Goal: Task Accomplishment & Management: Use online tool/utility

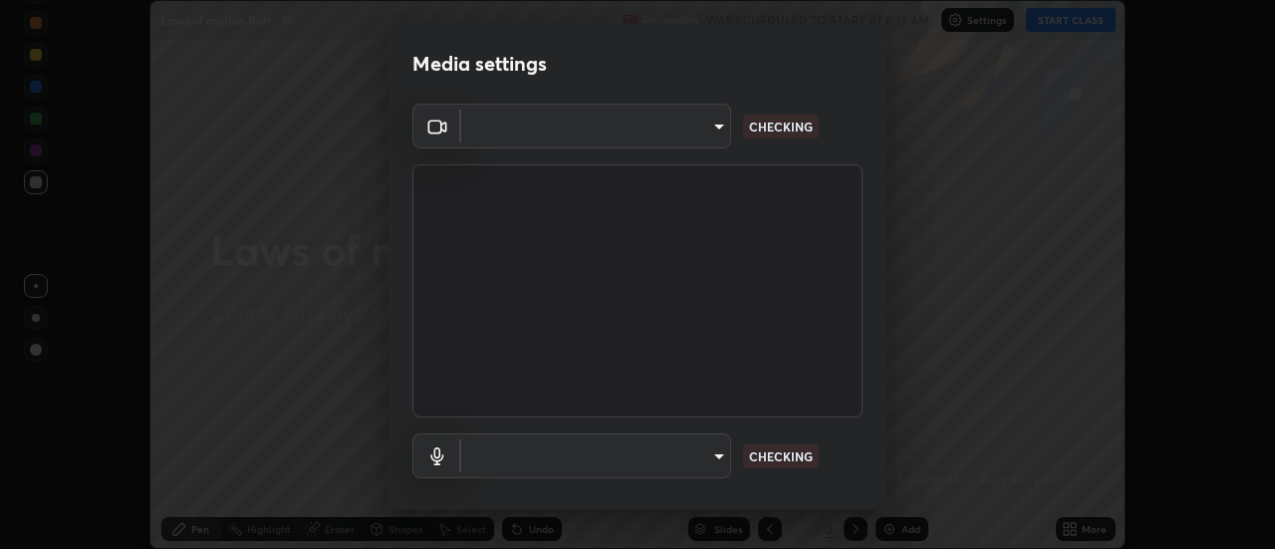
scroll to position [549, 1275]
type input "f4ea8680b79eb92e15555447595460d1008e84c9b25948f1cd1a12945e44a0fe"
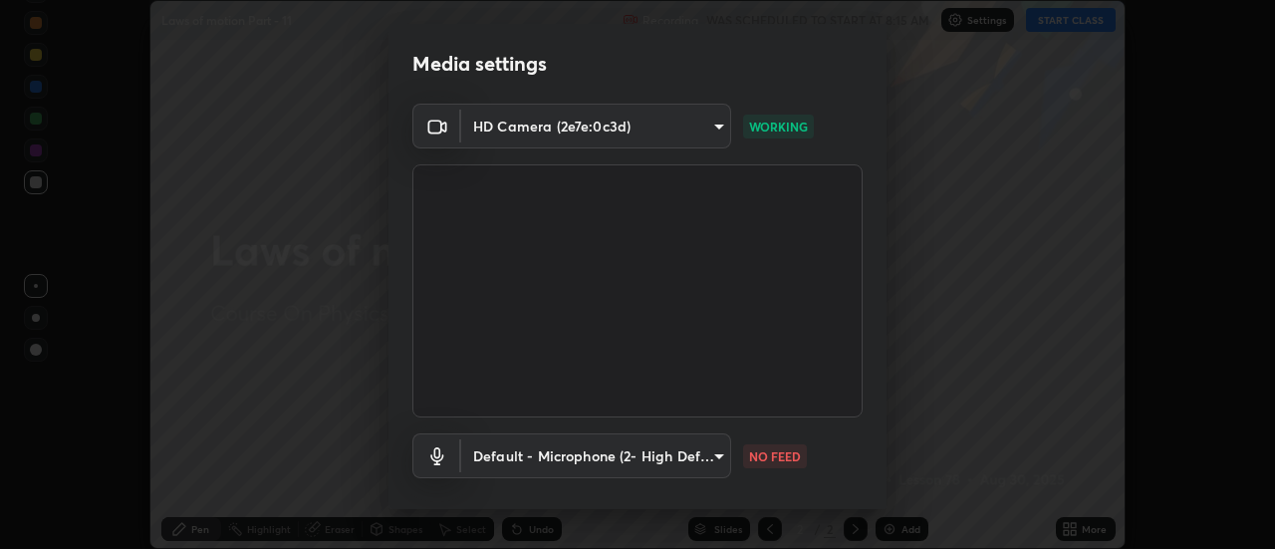
scroll to position [105, 0]
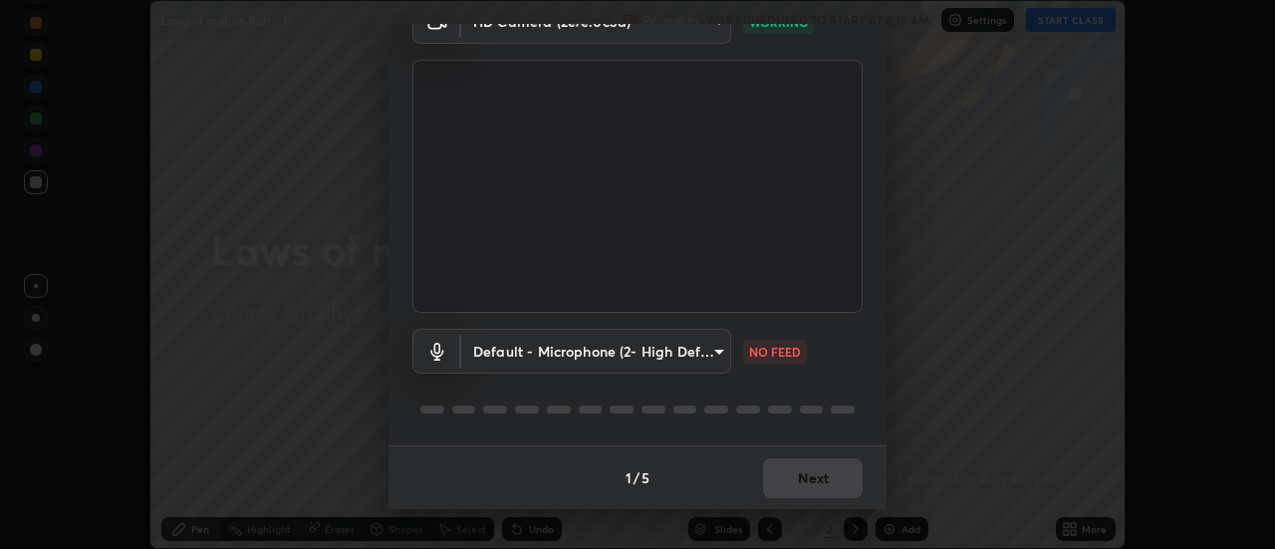
click at [707, 357] on body "Erase all Laws of motion Part - 11 Recording WAS SCHEDULED TO START AT 8:15 AM …" at bounding box center [637, 274] width 1275 height 549
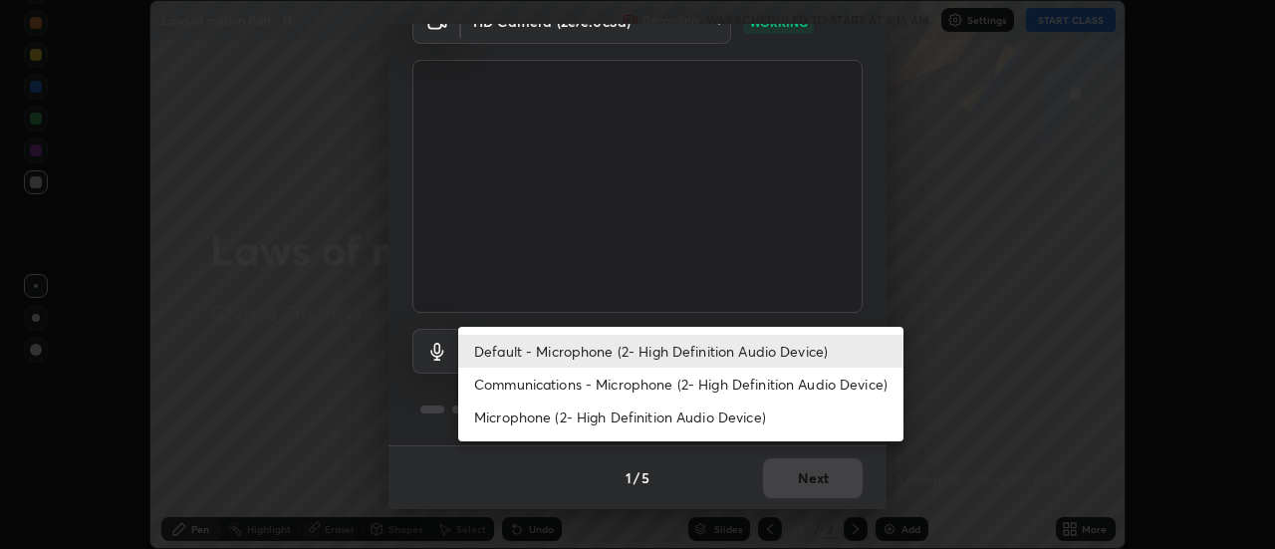
click at [638, 392] on li "Communications - Microphone (2- High Definition Audio Device)" at bounding box center [680, 384] width 445 height 33
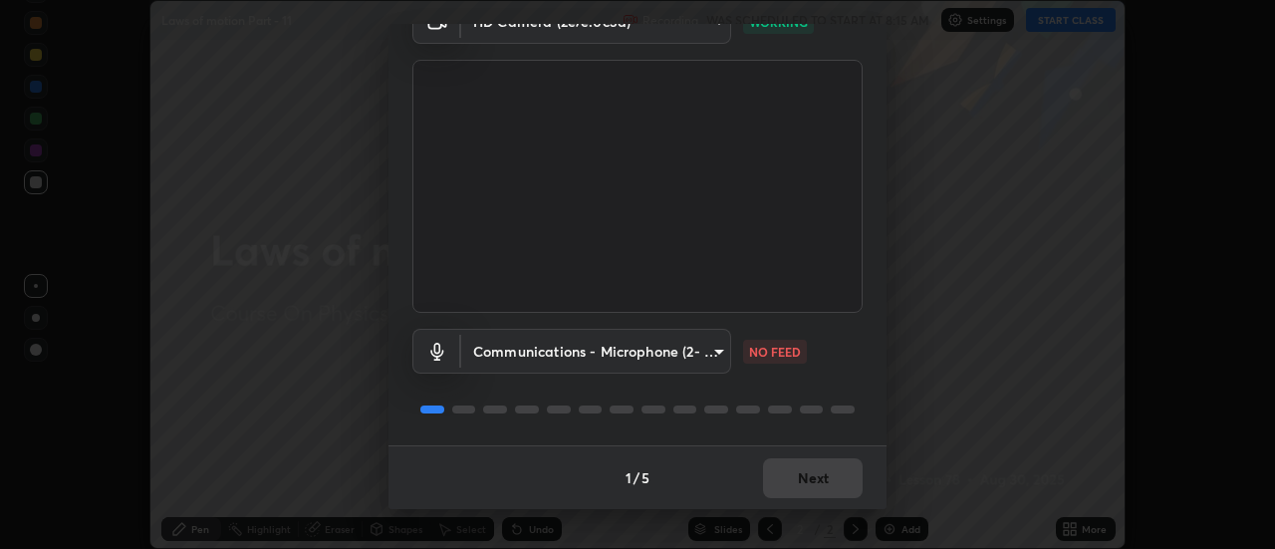
click at [671, 355] on body "Erase all Laws of motion Part - 11 Recording WAS SCHEDULED TO START AT 8:15 AM …" at bounding box center [637, 274] width 1275 height 549
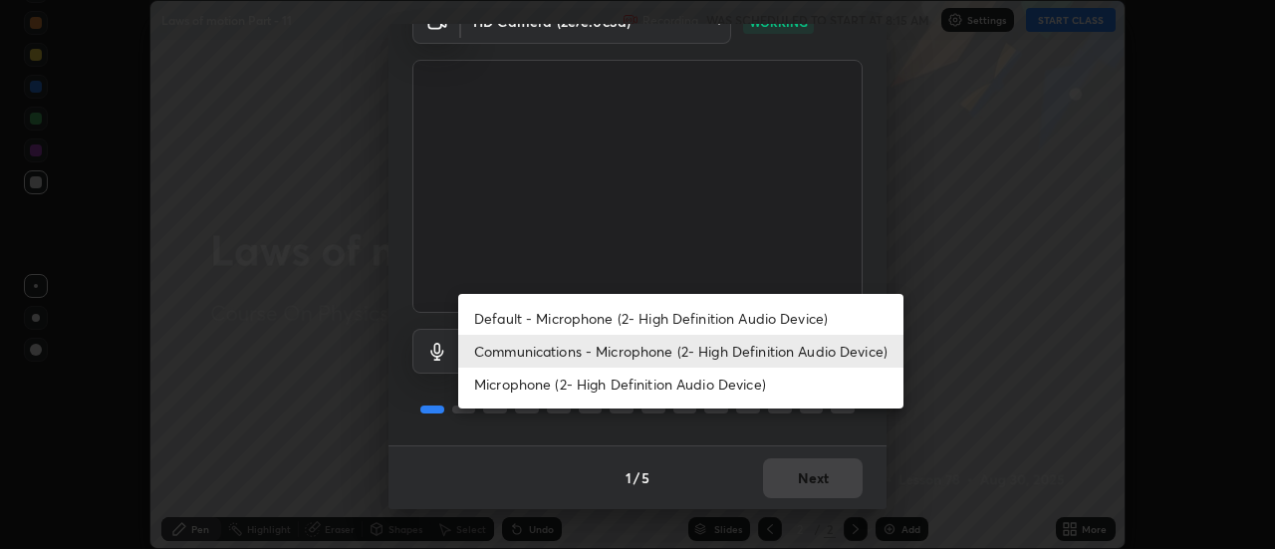
click at [642, 315] on li "Default - Microphone (2- High Definition Audio Device)" at bounding box center [680, 318] width 445 height 33
type input "default"
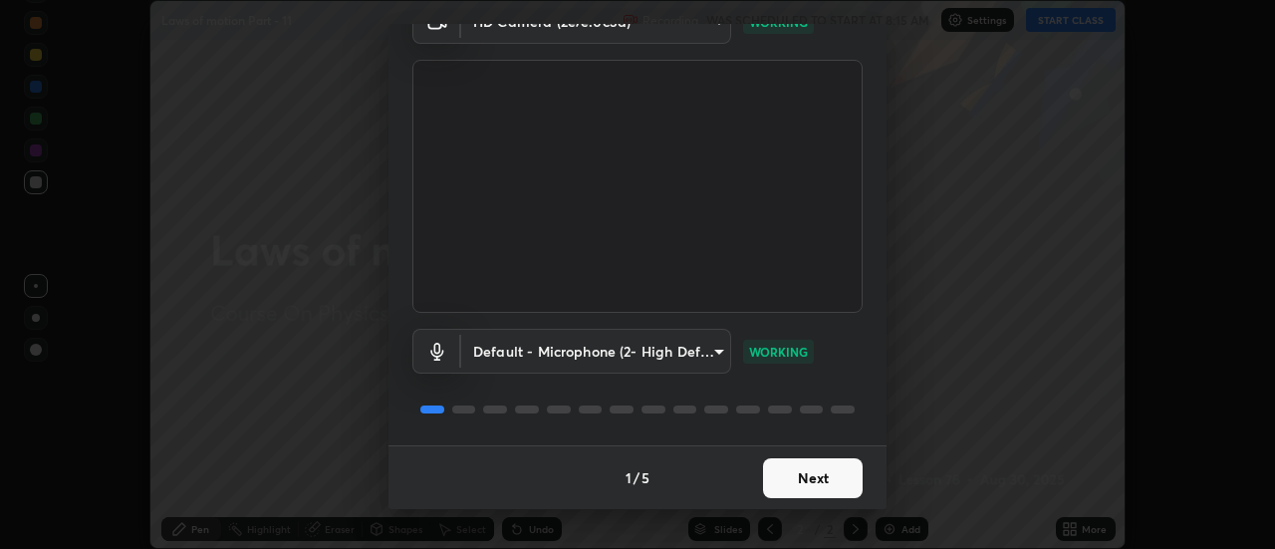
click at [809, 485] on button "Next" at bounding box center [813, 478] width 100 height 40
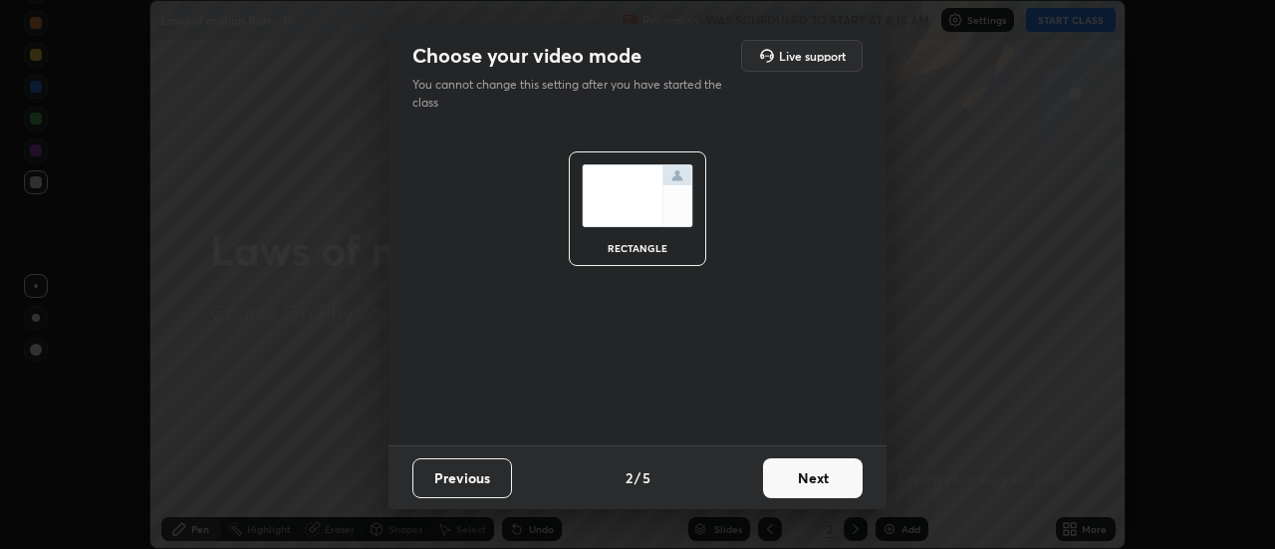
click at [810, 487] on button "Next" at bounding box center [813, 478] width 100 height 40
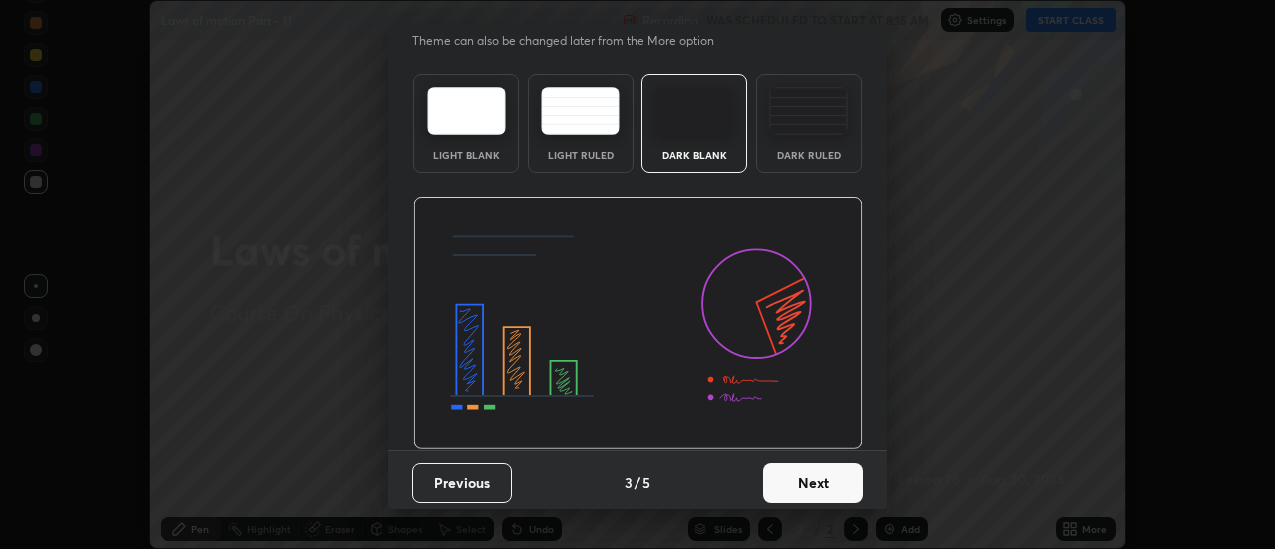
scroll to position [49, 0]
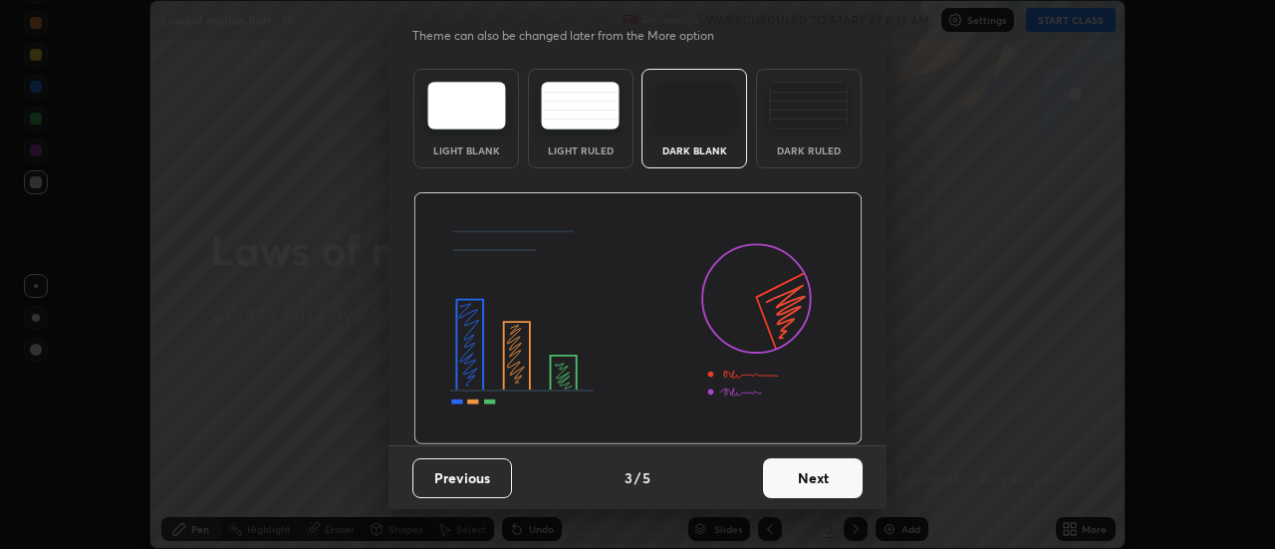
click at [819, 488] on button "Next" at bounding box center [813, 478] width 100 height 40
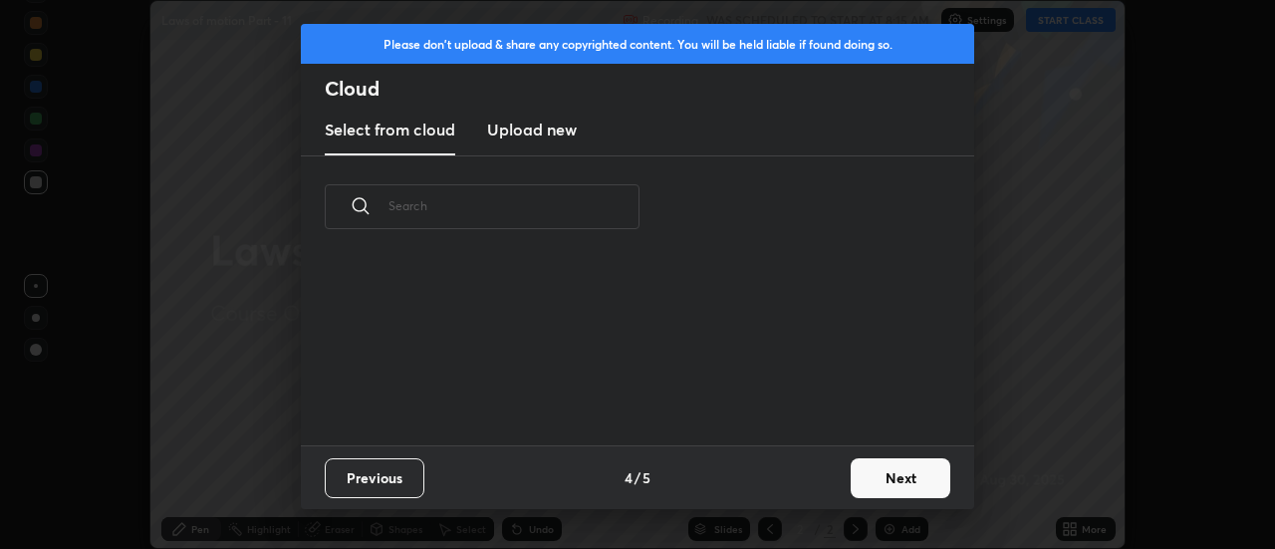
scroll to position [0, 0]
click at [884, 484] on button "Next" at bounding box center [901, 478] width 100 height 40
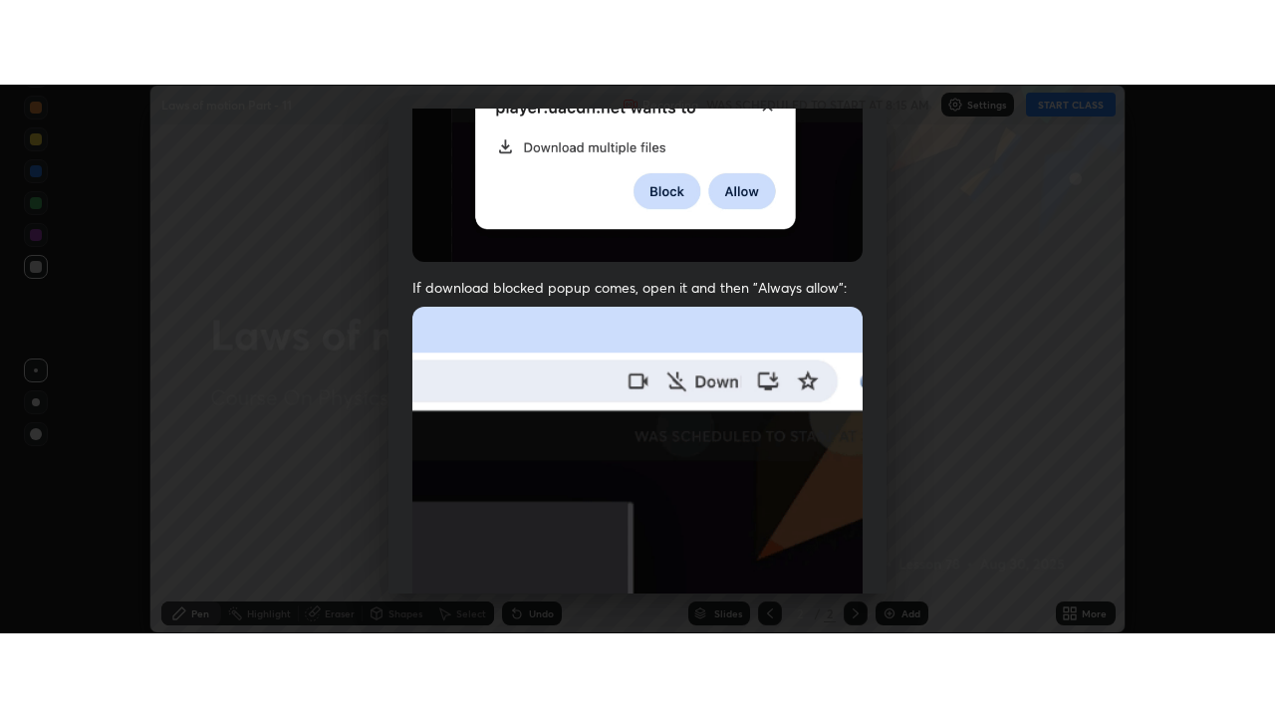
scroll to position [511, 0]
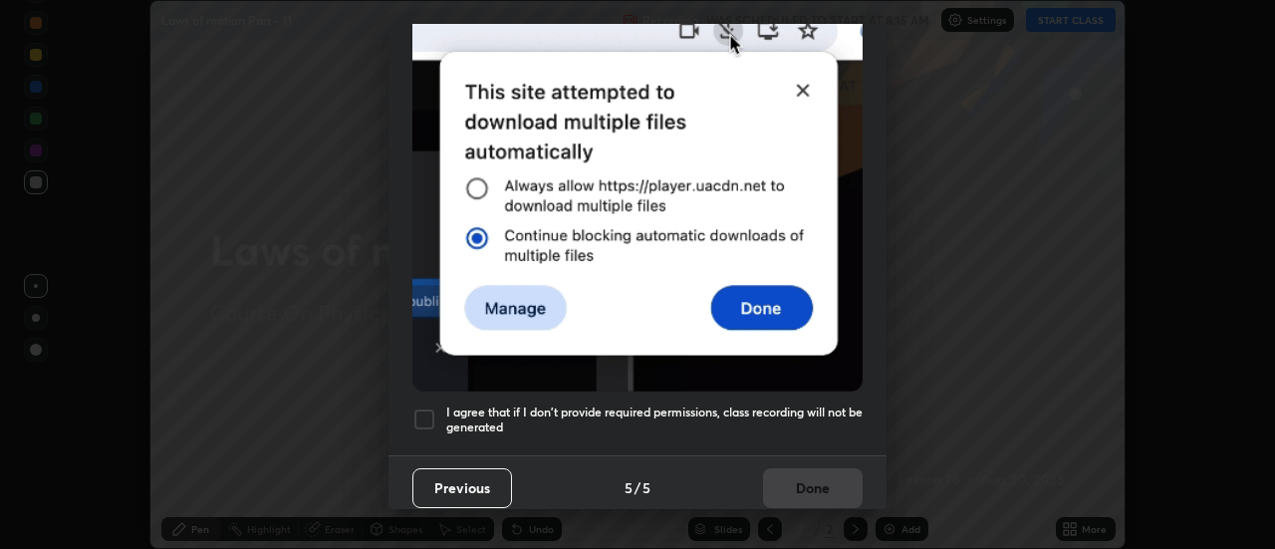
click at [426, 408] on div at bounding box center [424, 419] width 24 height 24
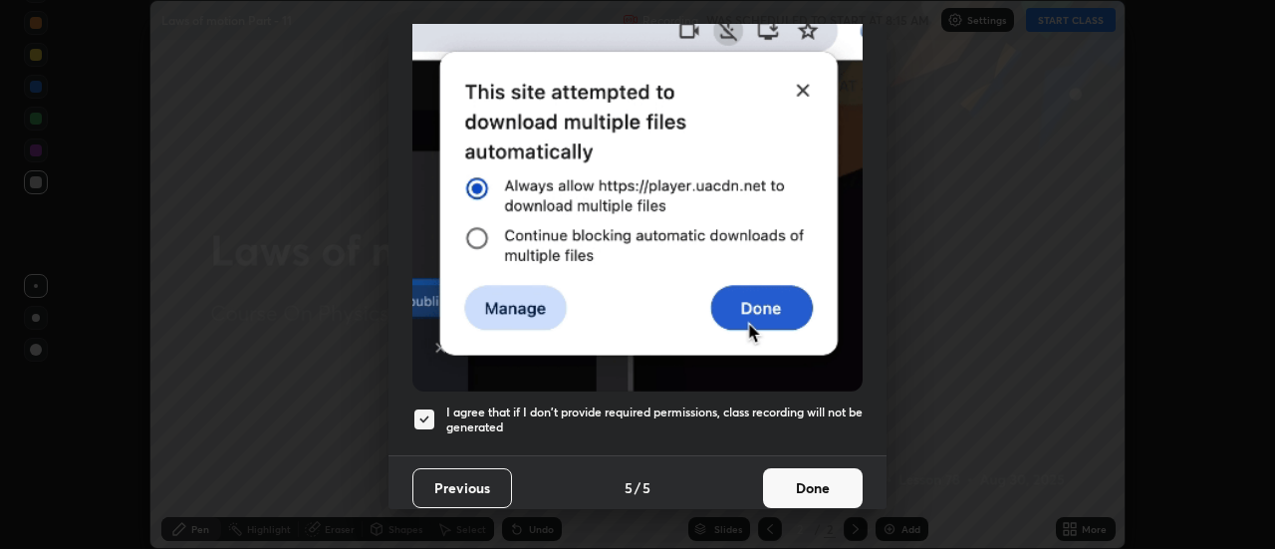
click at [808, 489] on button "Done" at bounding box center [813, 488] width 100 height 40
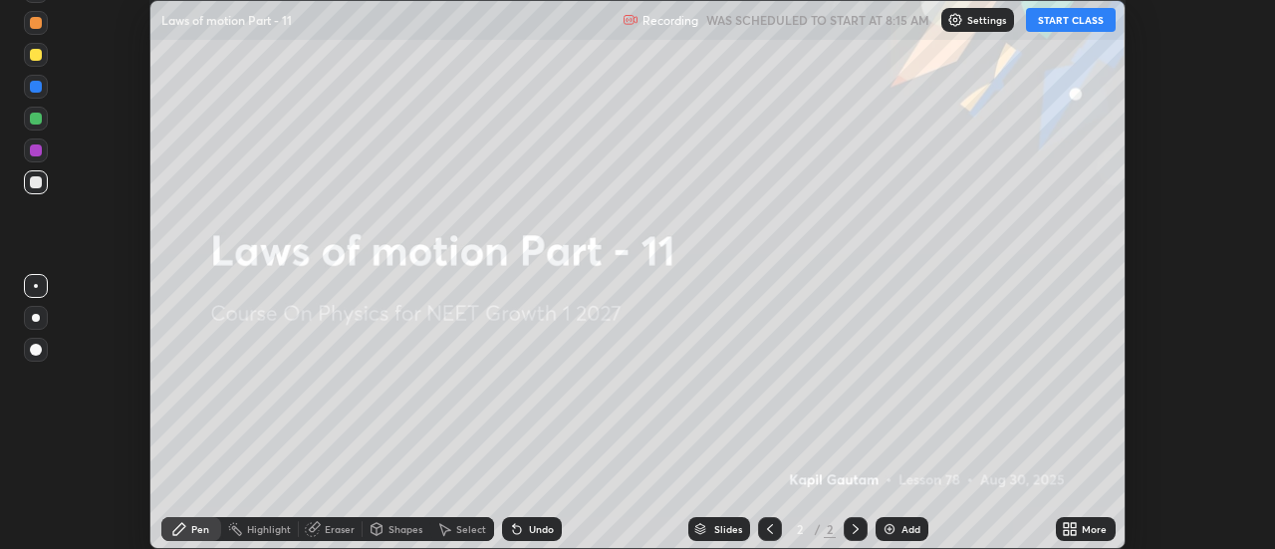
click at [1072, 532] on icon at bounding box center [1074, 532] width 5 height 5
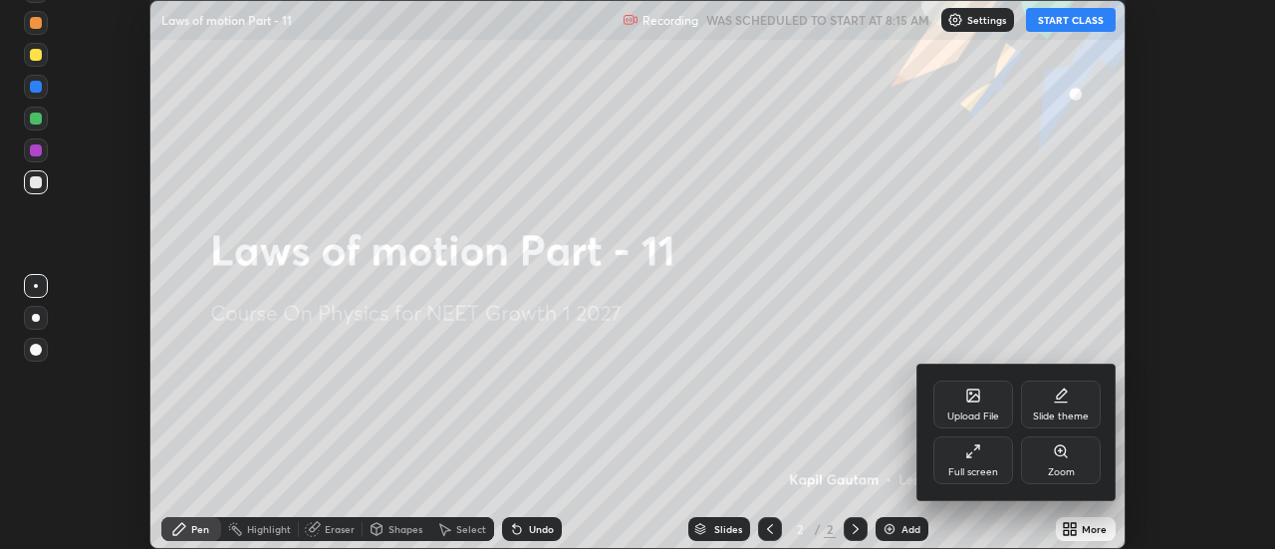
click at [982, 457] on div "Full screen" at bounding box center [973, 460] width 80 height 48
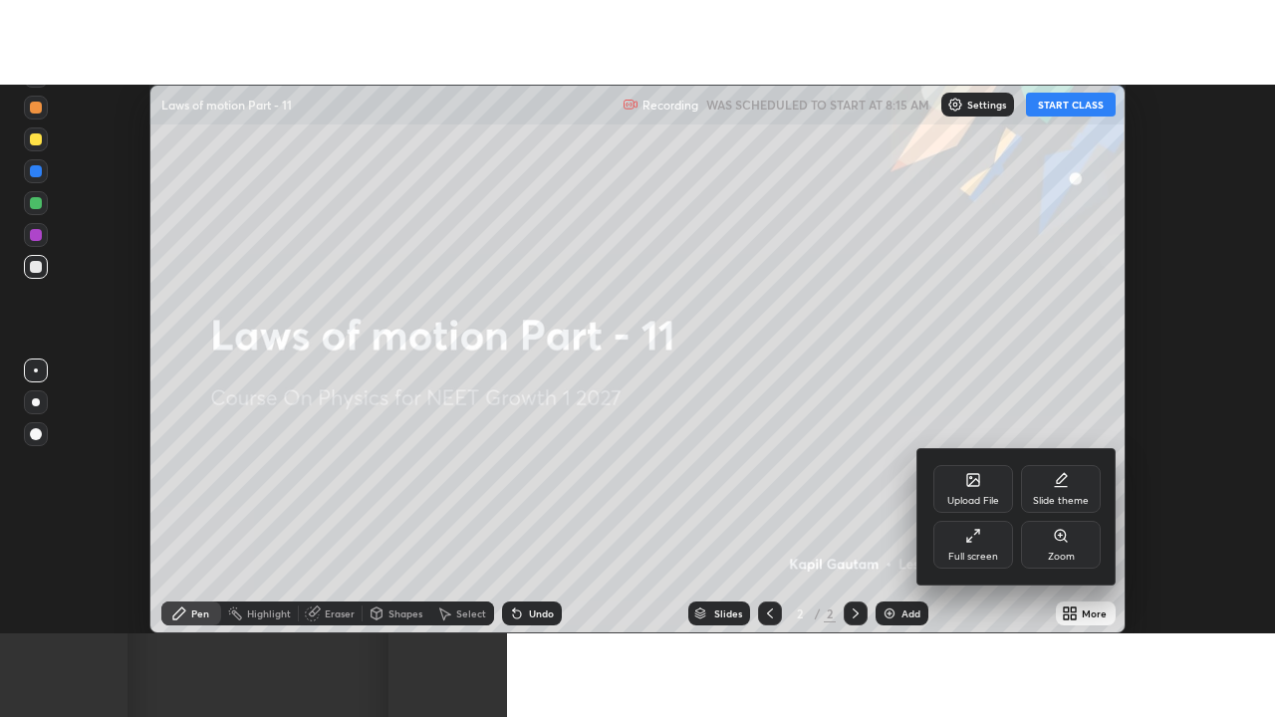
scroll to position [717, 1275]
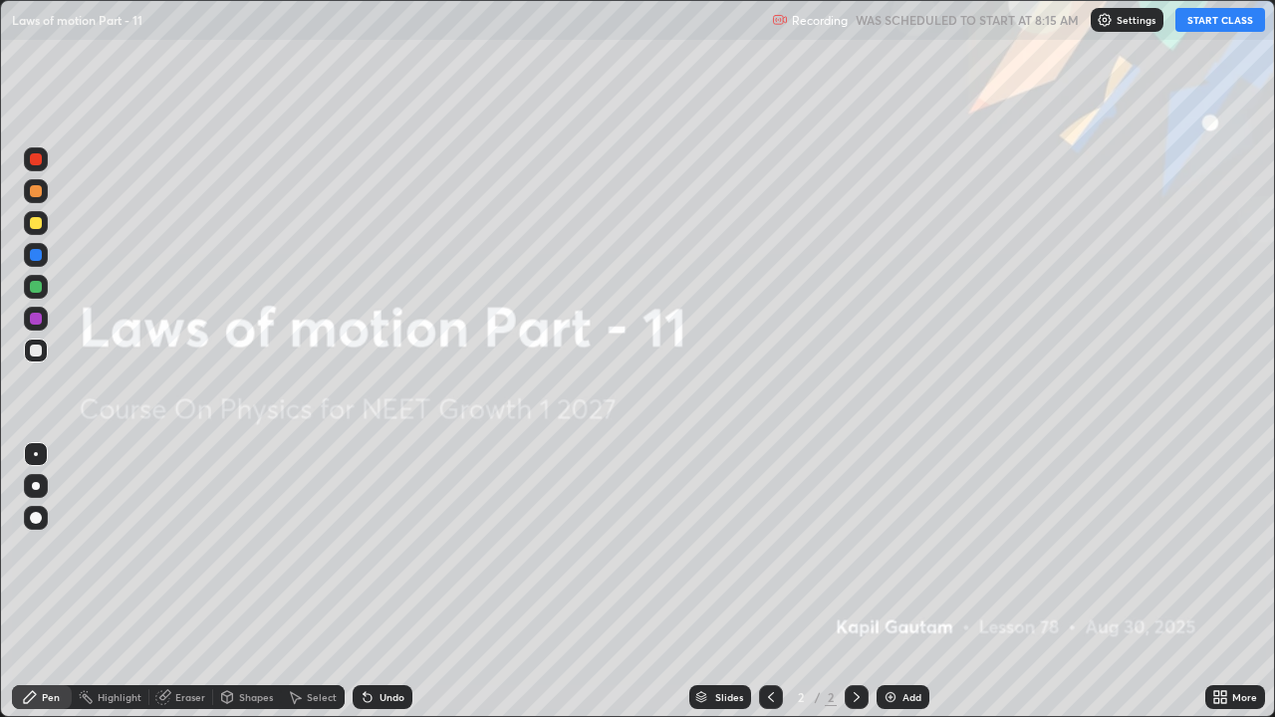
click at [903, 548] on div "Add" at bounding box center [911, 697] width 19 height 10
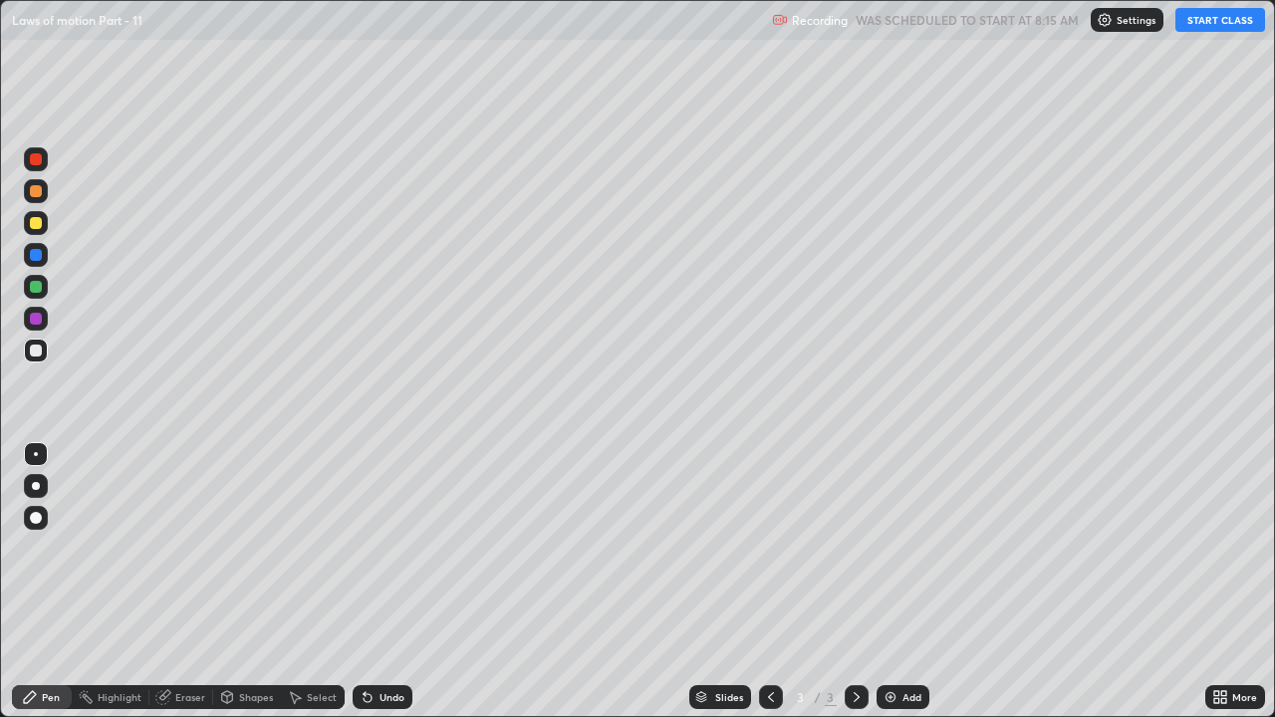
click at [1205, 24] on button "START CLASS" at bounding box center [1220, 20] width 90 height 24
click at [46, 485] on div at bounding box center [36, 486] width 24 height 24
click at [36, 289] on div at bounding box center [36, 287] width 12 height 12
click at [34, 352] on div at bounding box center [36, 351] width 12 height 12
click at [904, 548] on div "Add" at bounding box center [911, 697] width 19 height 10
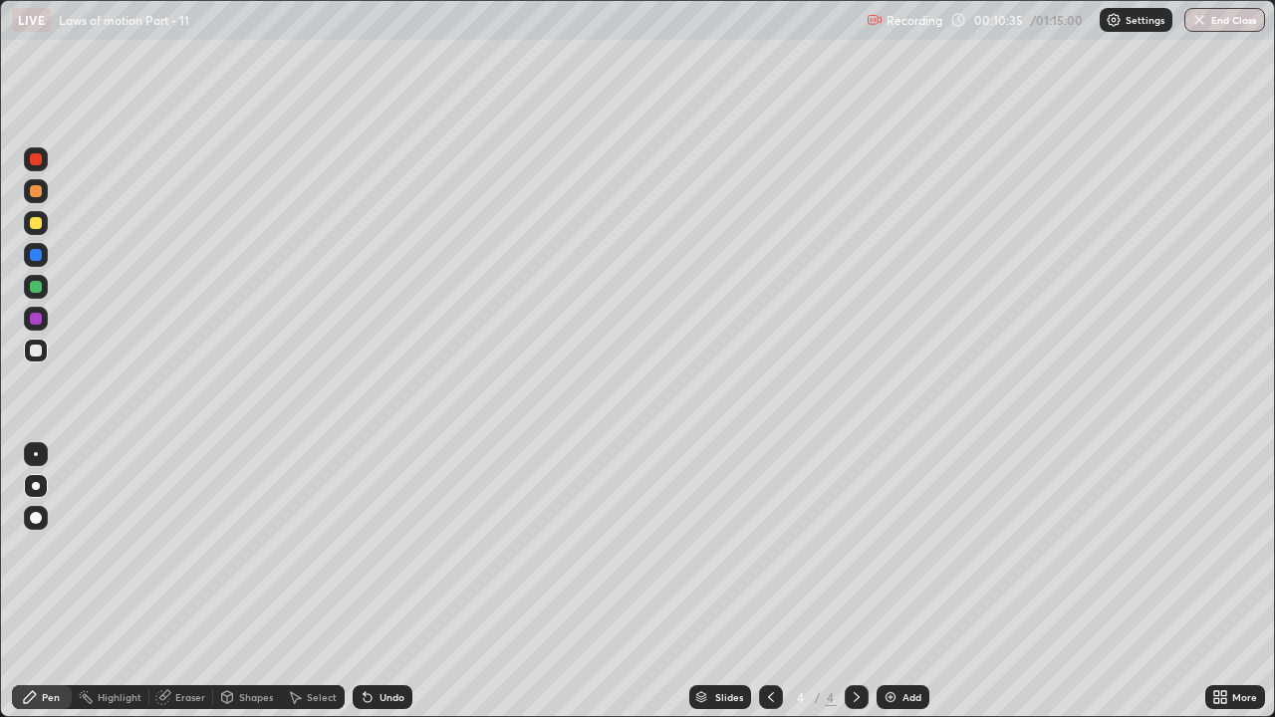
click at [895, 548] on img at bounding box center [890, 697] width 16 height 16
click at [905, 548] on div "Add" at bounding box center [902, 697] width 53 height 24
click at [36, 224] on div at bounding box center [36, 223] width 12 height 12
click at [41, 348] on div at bounding box center [36, 351] width 12 height 12
click at [902, 548] on div "Add" at bounding box center [911, 697] width 19 height 10
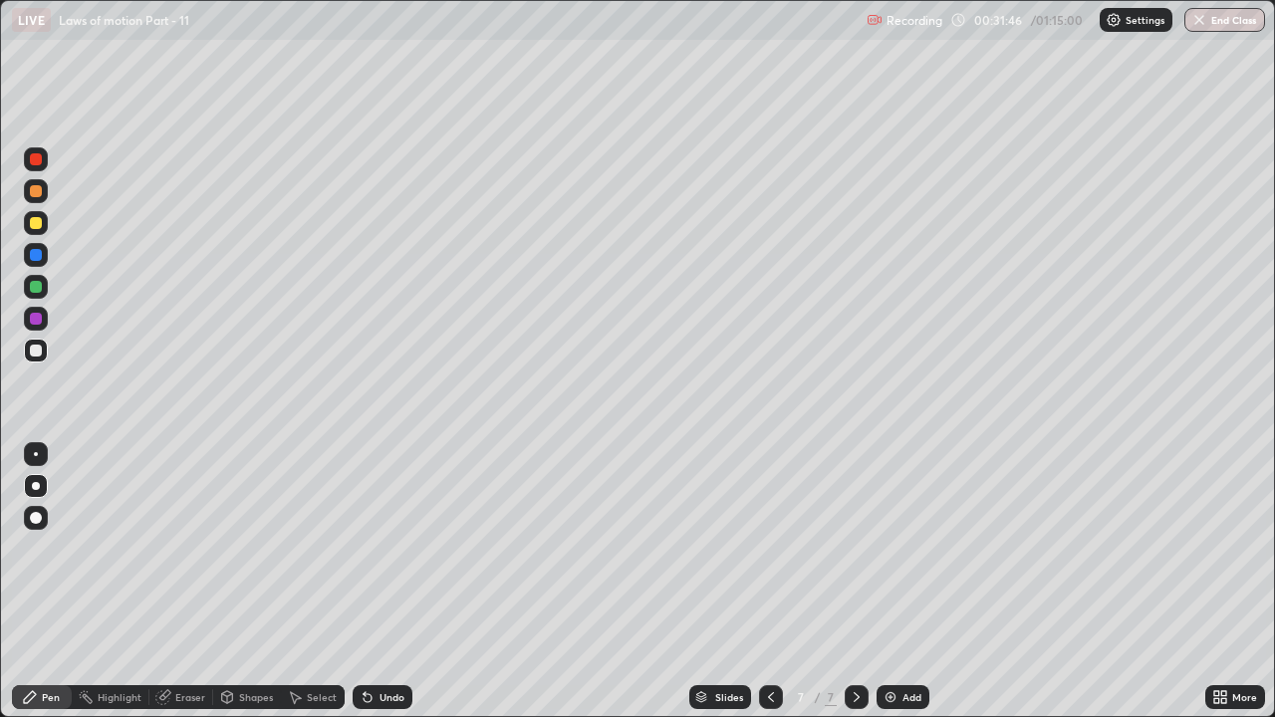
click at [39, 351] on div at bounding box center [36, 351] width 12 height 12
click at [909, 548] on div "Add" at bounding box center [911, 697] width 19 height 10
click at [34, 224] on div at bounding box center [36, 223] width 12 height 12
click at [902, 548] on div "Add" at bounding box center [911, 697] width 19 height 10
click at [38, 353] on div at bounding box center [36, 351] width 12 height 12
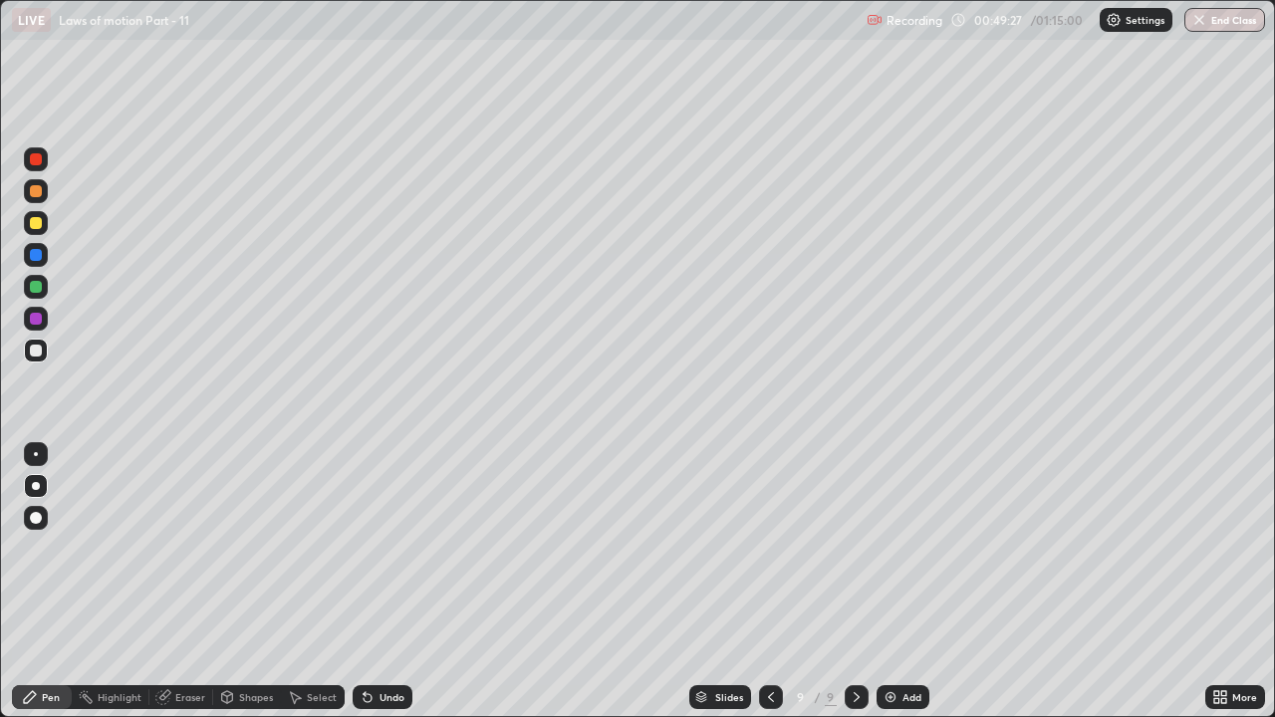
click at [36, 224] on div at bounding box center [36, 223] width 12 height 12
click at [895, 548] on img at bounding box center [890, 697] width 16 height 16
click at [37, 353] on div at bounding box center [36, 351] width 12 height 12
click at [34, 227] on div at bounding box center [36, 223] width 12 height 12
click at [31, 285] on div at bounding box center [36, 287] width 12 height 12
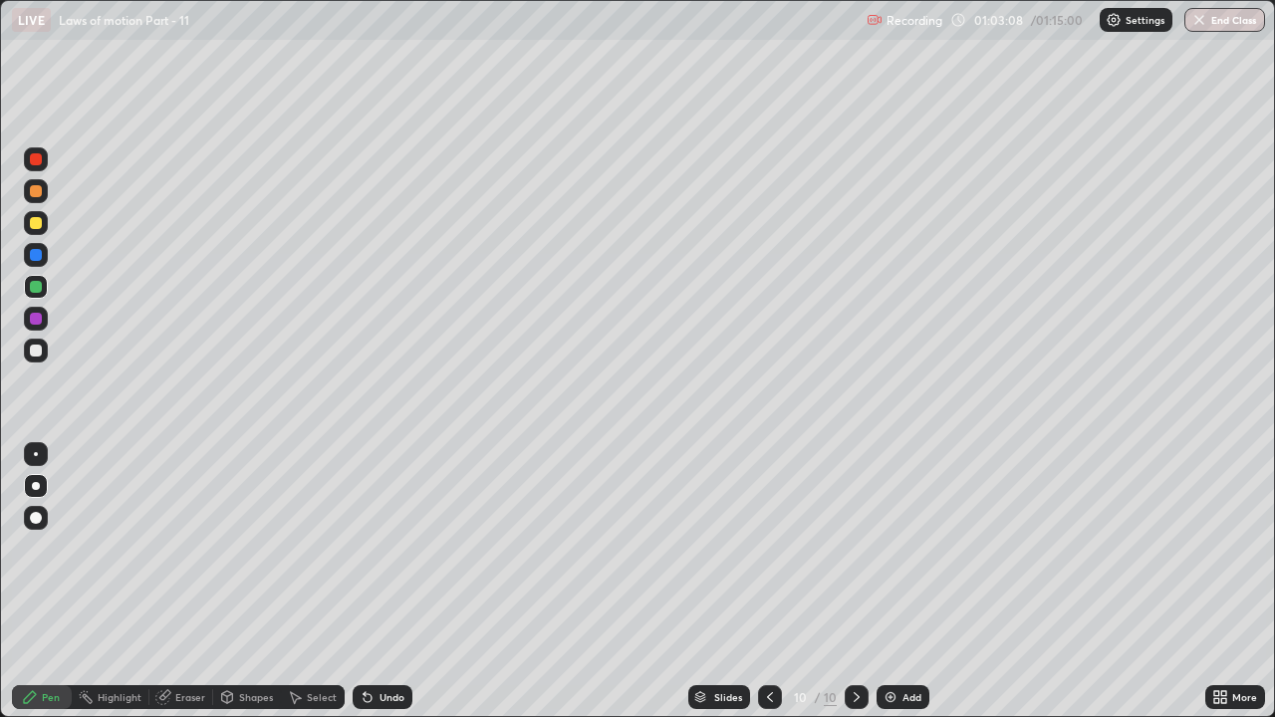
click at [40, 351] on div at bounding box center [36, 351] width 12 height 12
click at [907, 548] on div "Add" at bounding box center [911, 697] width 19 height 10
click at [1244, 23] on button "End Class" at bounding box center [1224, 20] width 81 height 24
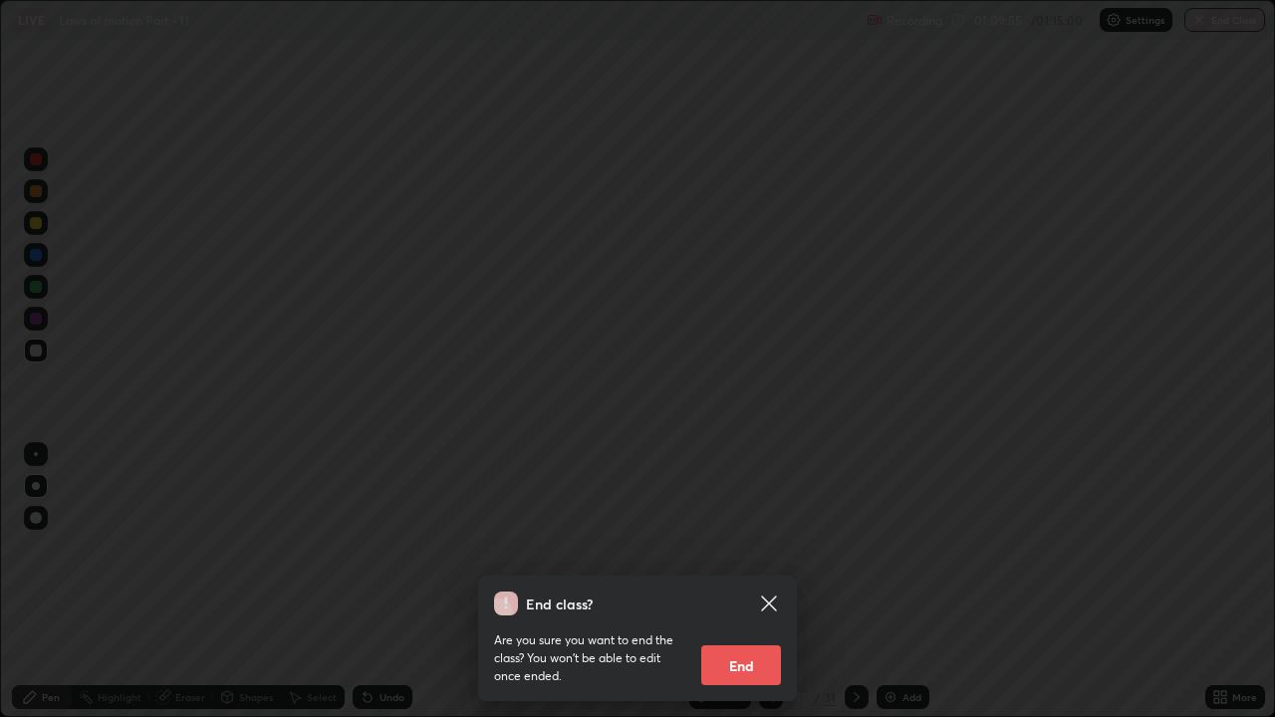
click at [747, 548] on button "End" at bounding box center [741, 665] width 80 height 40
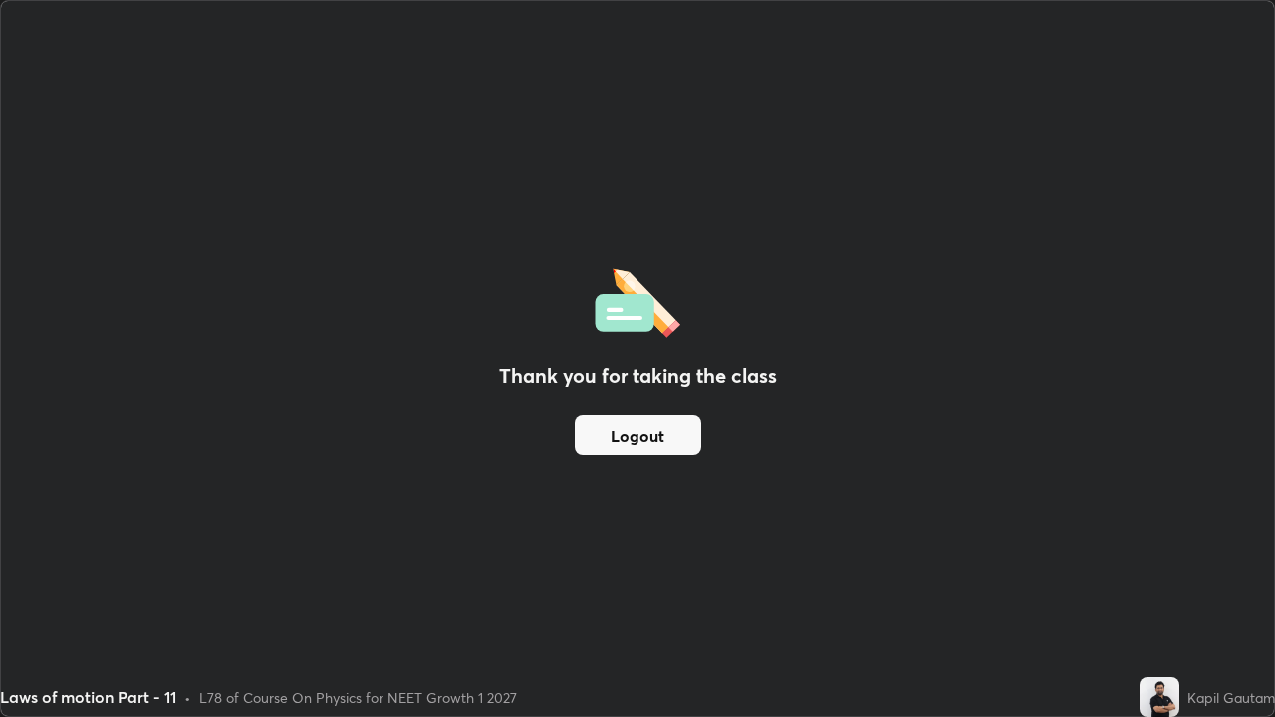
click at [652, 439] on button "Logout" at bounding box center [638, 435] width 126 height 40
